Goal: Transaction & Acquisition: Download file/media

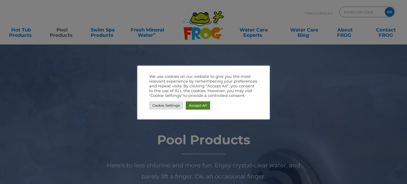
click at [201, 106] on link "Accept All" at bounding box center [198, 106] width 24 height 8
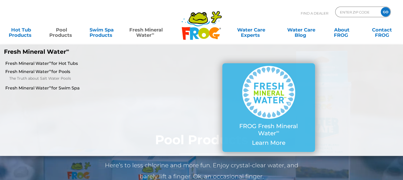
click at [147, 35] on link "Fresh Mineral Water ∞" at bounding box center [145, 30] width 39 height 11
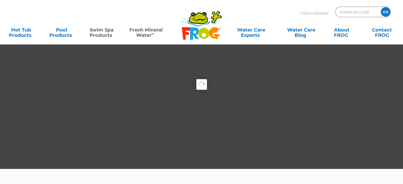
click at [101, 31] on link "Swim Spa Products" at bounding box center [101, 30] width 31 height 11
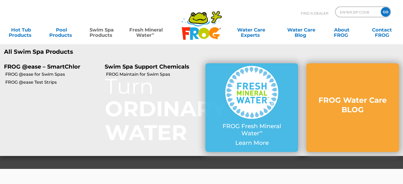
click at [109, 34] on link "Swim Spa Products" at bounding box center [101, 30] width 31 height 11
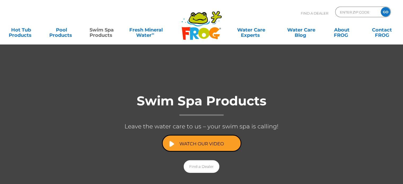
scroll to position [80, 0]
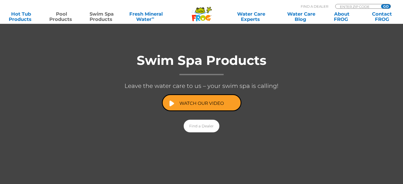
click at [59, 18] on link "Pool Products" at bounding box center [61, 16] width 31 height 11
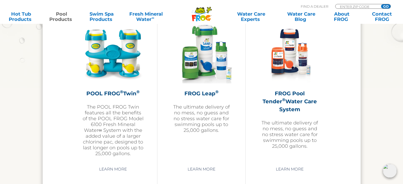
scroll to position [928, 0]
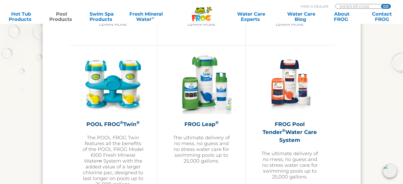
click at [209, 99] on img at bounding box center [201, 83] width 61 height 61
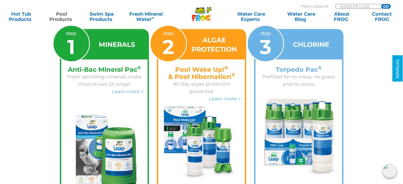
scroll to position [822, 0]
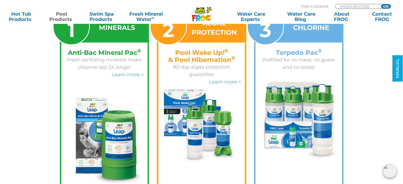
click at [134, 72] on link "Learn more >" at bounding box center [128, 75] width 32 height 6
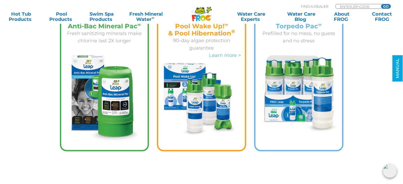
scroll to position [769, 0]
click at [230, 52] on link "Learn more >" at bounding box center [225, 55] width 32 height 6
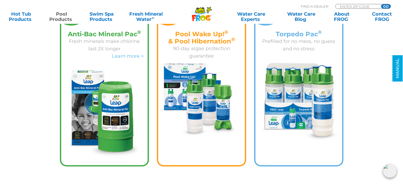
scroll to position [1113, 0]
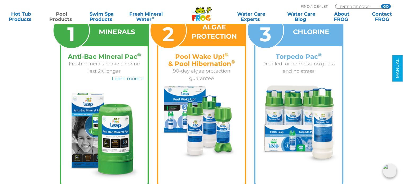
drag, startPoint x: 271, startPoint y: 50, endPoint x: 267, endPoint y: 45, distance: 7.0
click at [267, 46] on div "step 3 CHLORINE Torpedo Pac ® Prefilled for no mess, no guess and no stress" at bounding box center [299, 90] width 87 height 147
click at [302, 24] on div "CHLORINE" at bounding box center [299, 31] width 87 height 29
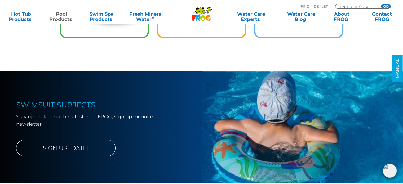
scroll to position [1219, 0]
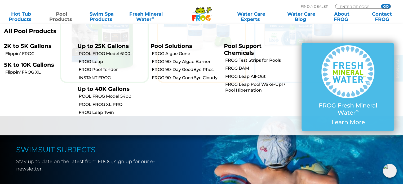
click at [58, 20] on link "Pool Products" at bounding box center [61, 16] width 31 height 11
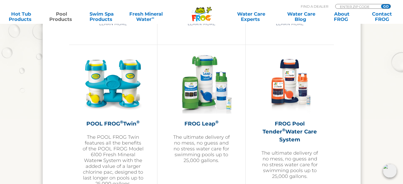
scroll to position [928, 0]
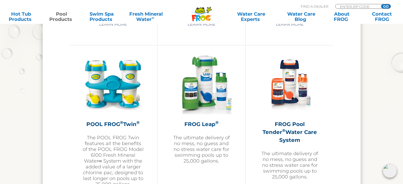
click at [209, 121] on h2 "FROG Leap ®" at bounding box center [201, 124] width 61 height 8
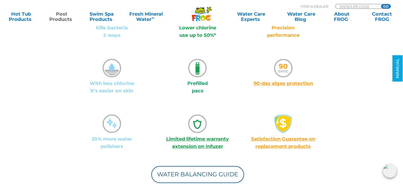
scroll to position [424, 0]
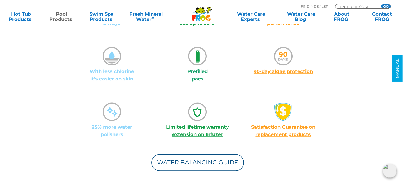
click at [208, 154] on link "Water Balancing Guide" at bounding box center [197, 162] width 93 height 17
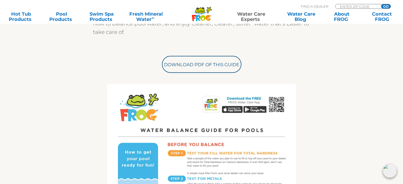
scroll to position [186, 0]
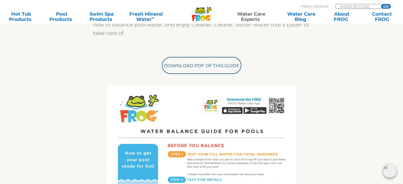
click at [214, 60] on link "Download PDF of this Guide" at bounding box center [202, 65] width 80 height 17
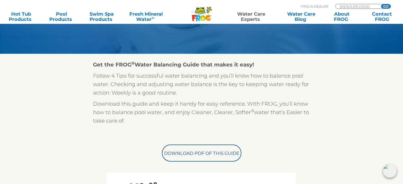
scroll to position [0, 0]
